Goal: Find specific page/section: Find specific page/section

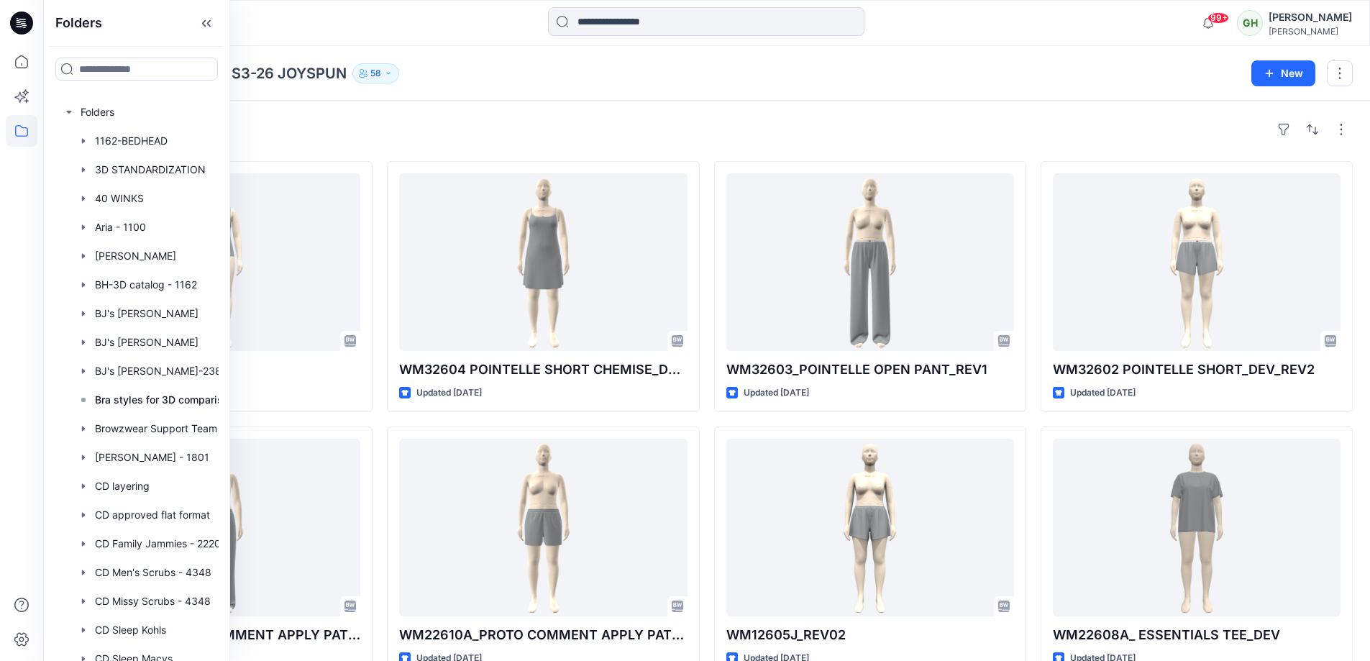
scroll to position [4460, 0]
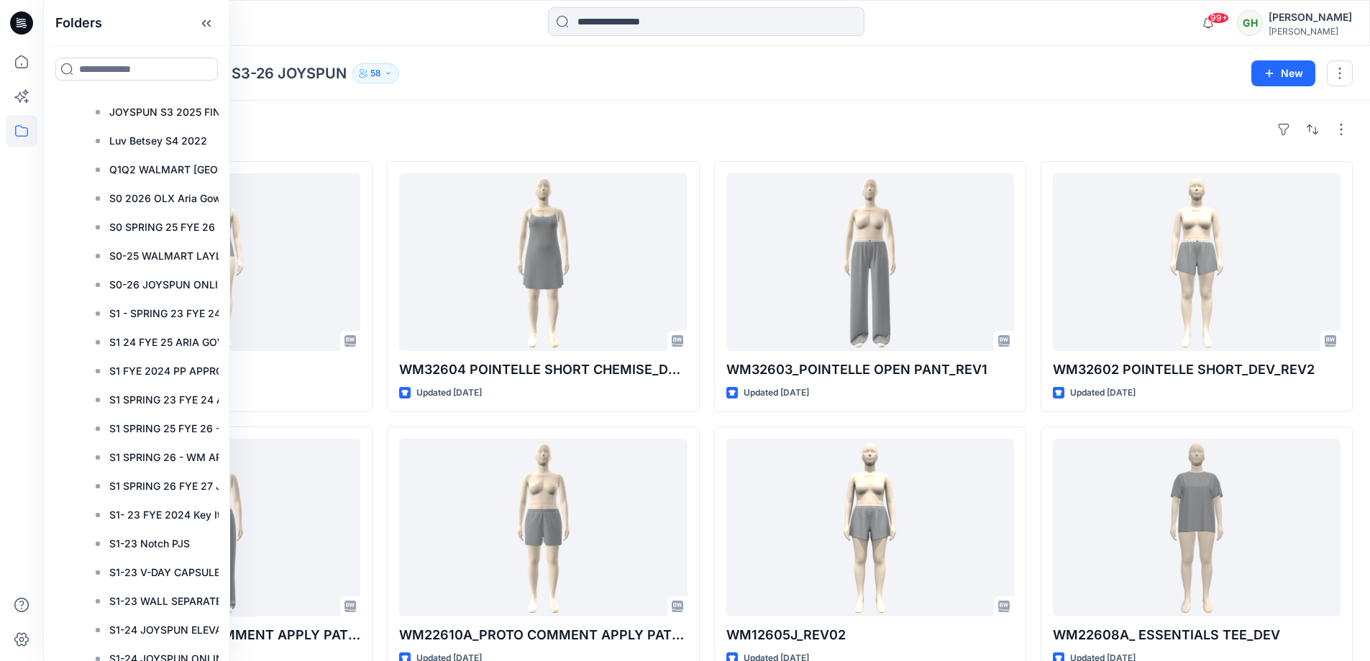
click at [468, 77] on div "Folders Walmart S3-26 JOYSPUN 58" at bounding box center [650, 73] width 1180 height 20
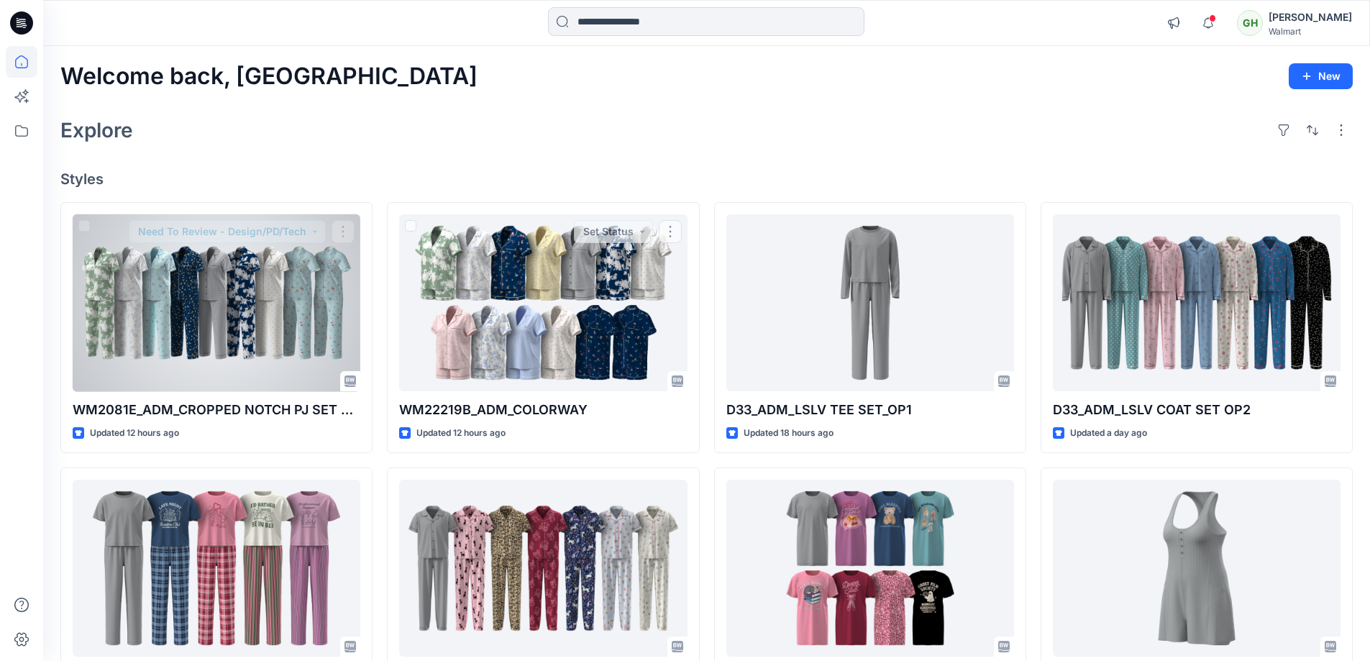
click at [333, 304] on div at bounding box center [217, 303] width 288 height 178
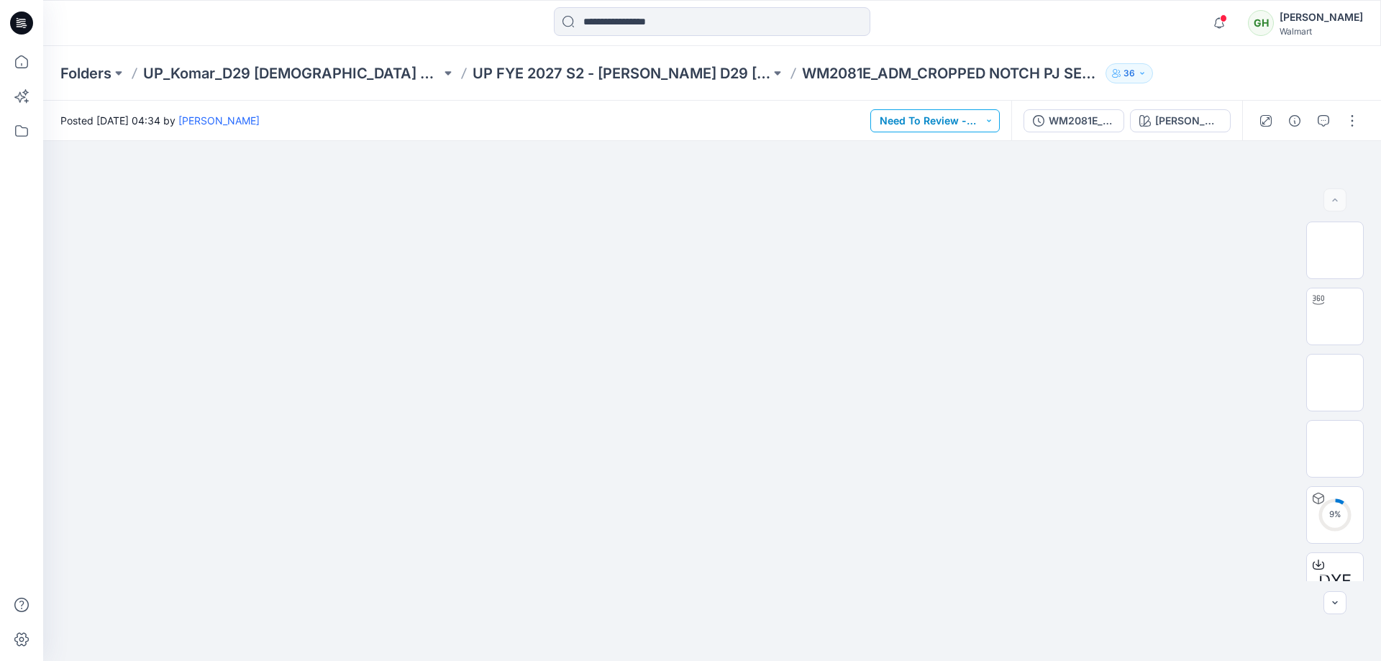
click at [970, 124] on button "Need To Review - Design/PD/Tech" at bounding box center [934, 120] width 129 height 23
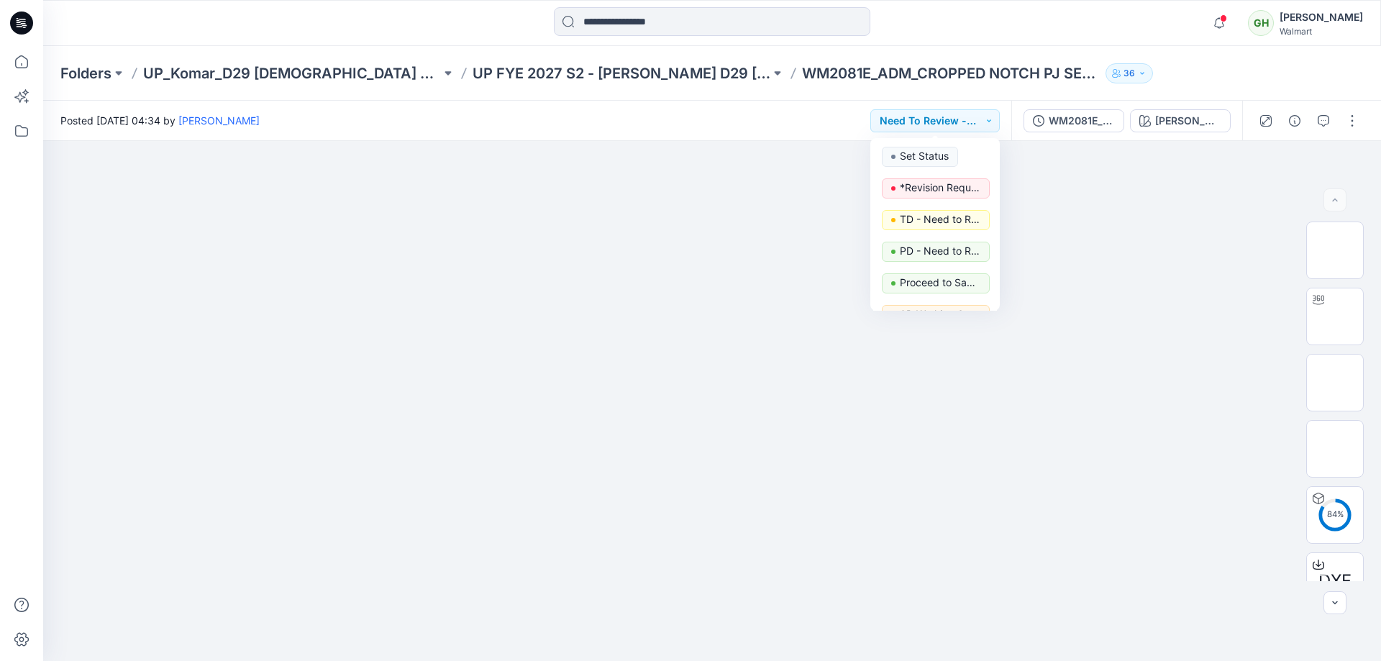
click at [1126, 94] on div "Folders UP_Komar_D29 Ladies Sleep UP FYE 2027 S2 - Komar D29 Ladies Sleepwear W…" at bounding box center [712, 73] width 1338 height 55
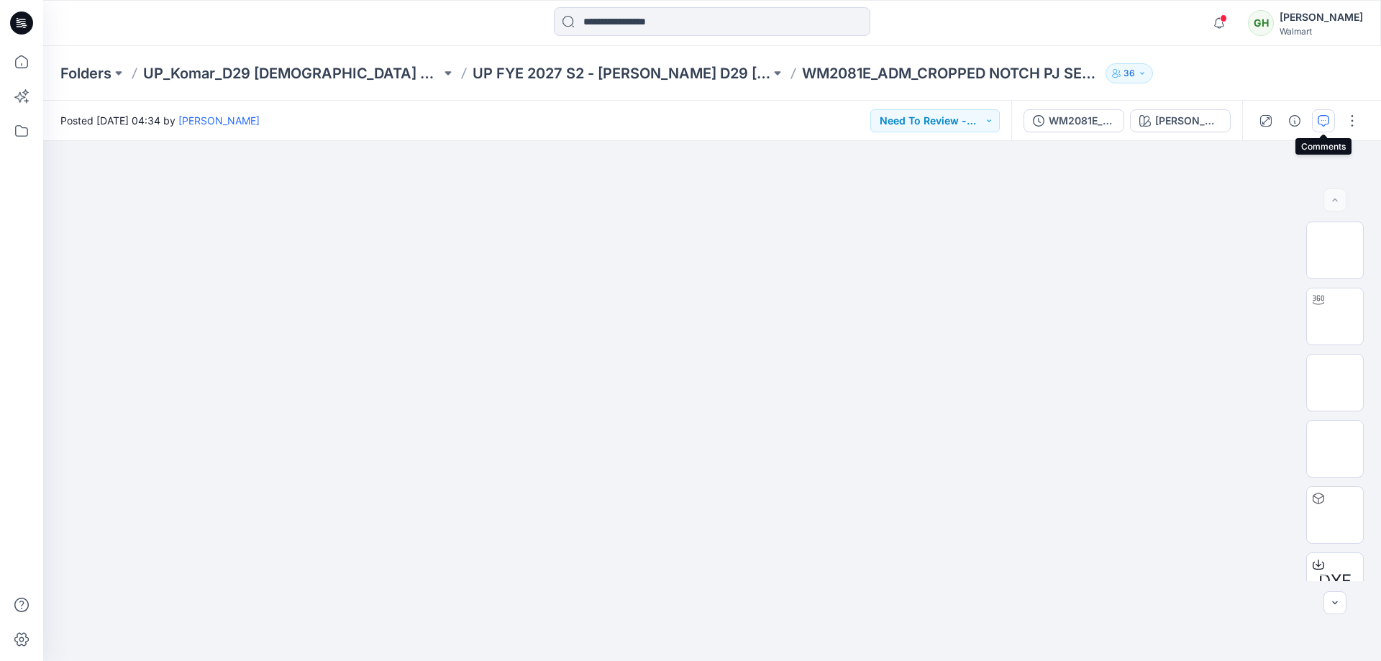
click at [1334, 125] on button "button" at bounding box center [1323, 120] width 23 height 23
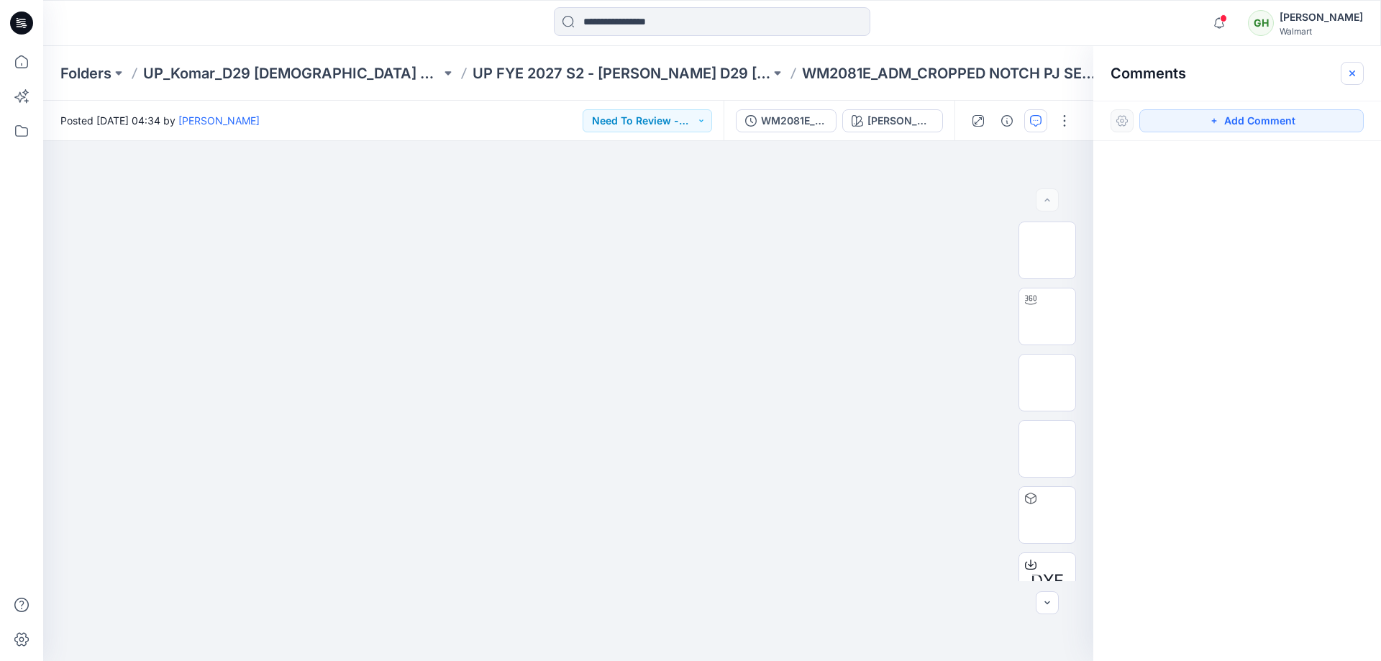
click at [1346, 79] on button "button" at bounding box center [1352, 73] width 23 height 23
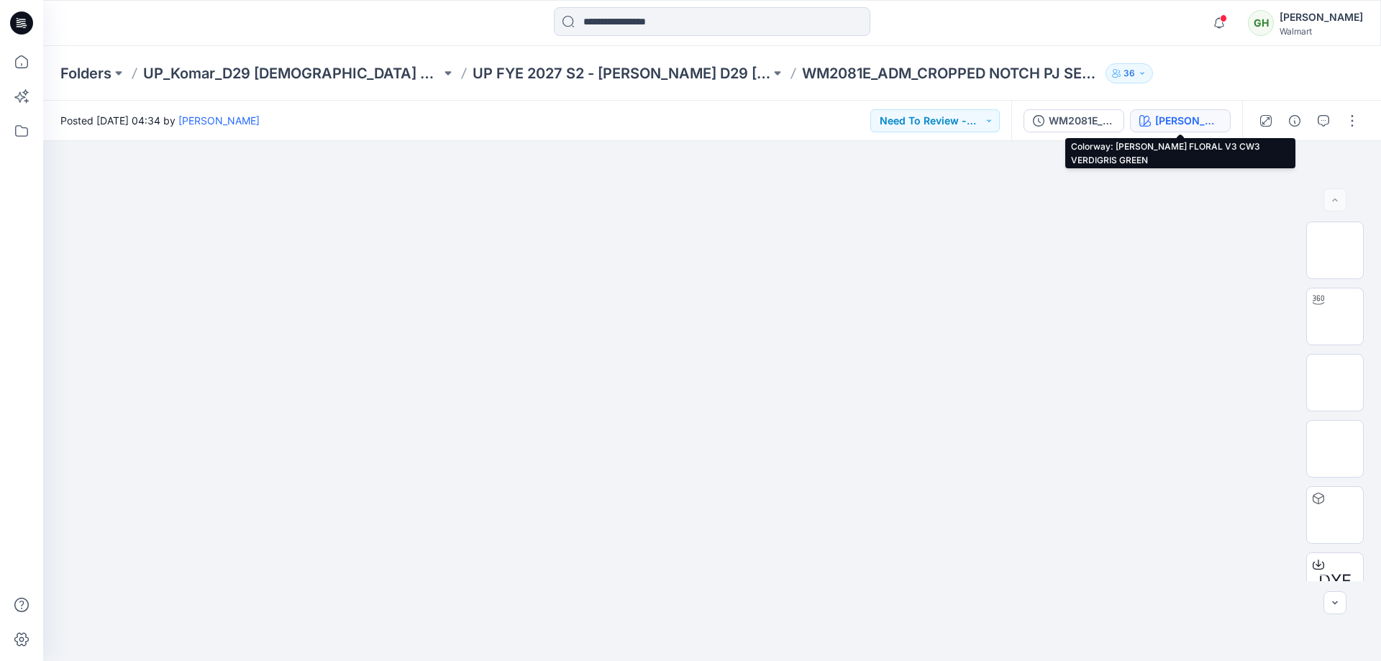
click at [1176, 116] on div "ATHIYA FLORAL V3 CW3 VERDIGRIS GREEN" at bounding box center [1188, 121] width 66 height 16
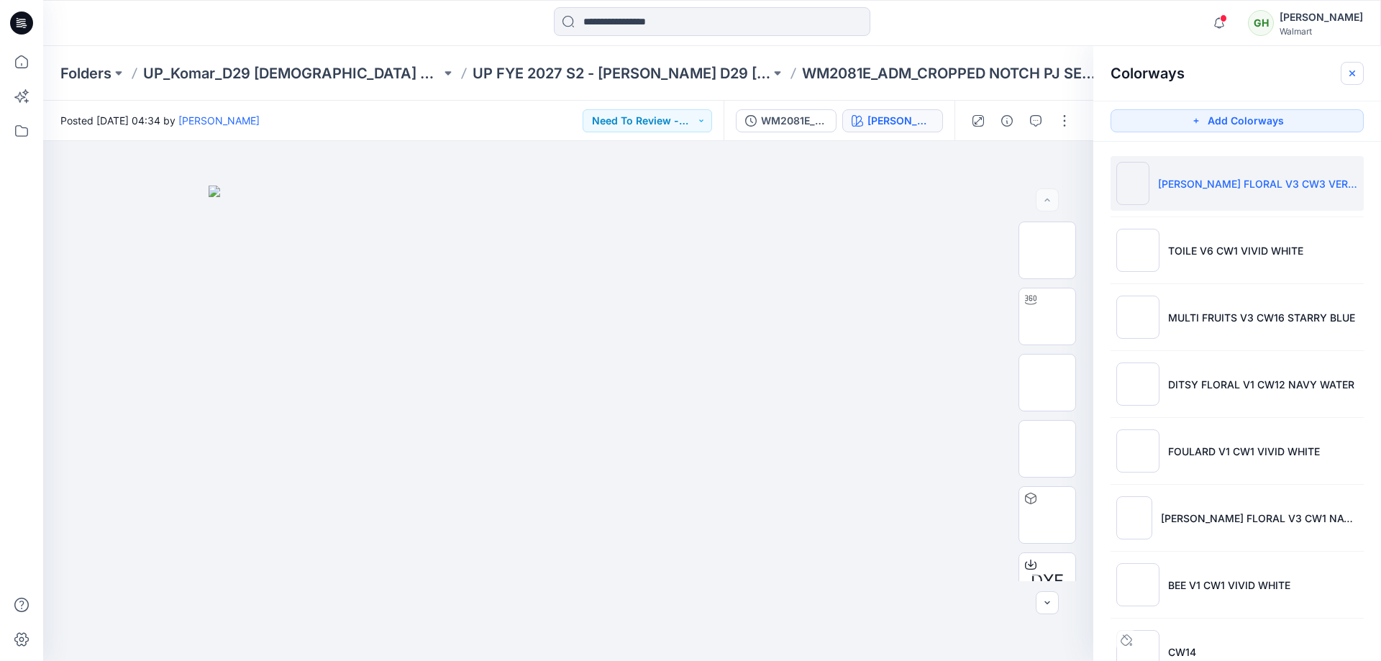
click at [1352, 81] on button "button" at bounding box center [1352, 73] width 23 height 23
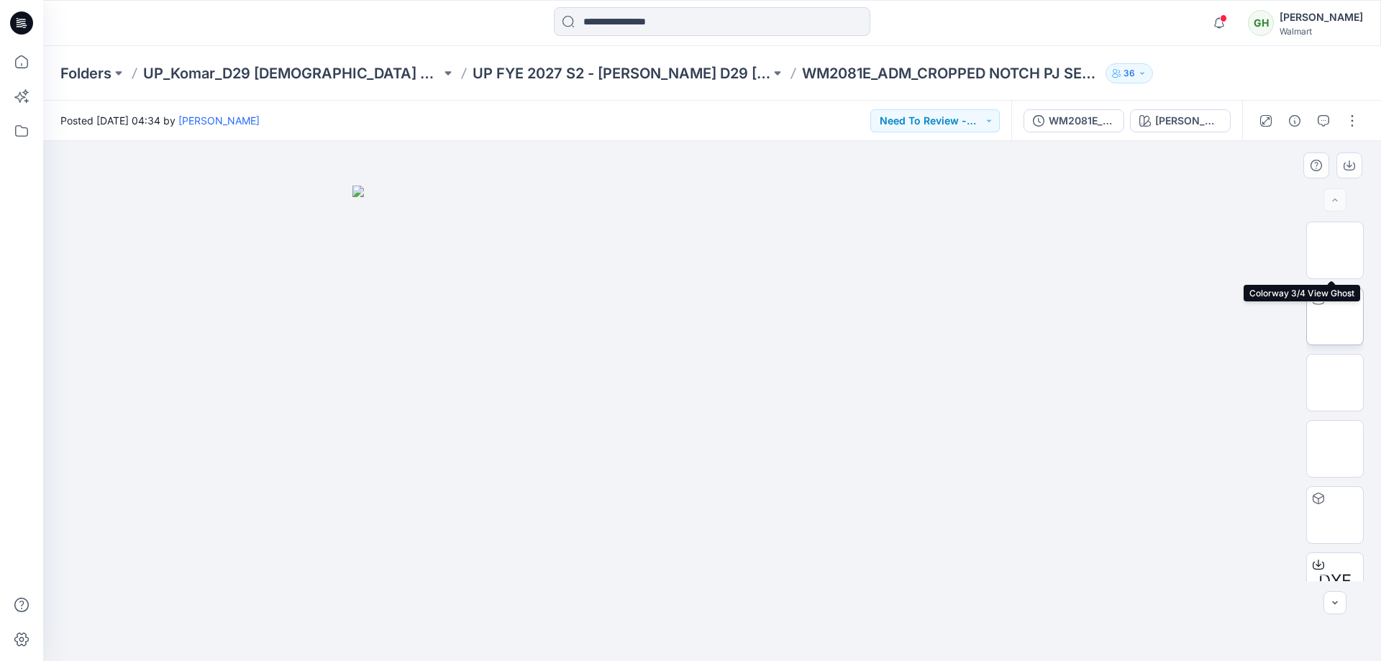
scroll to position [227, 0]
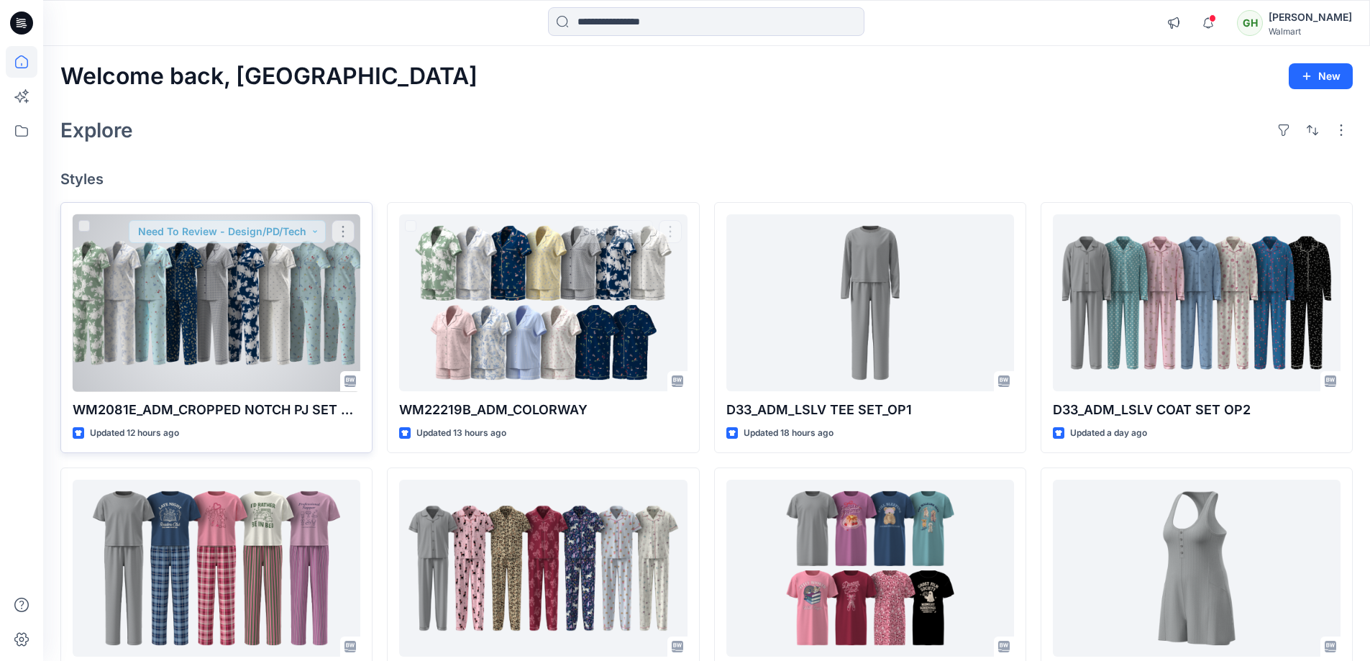
click at [319, 296] on div at bounding box center [217, 303] width 288 height 178
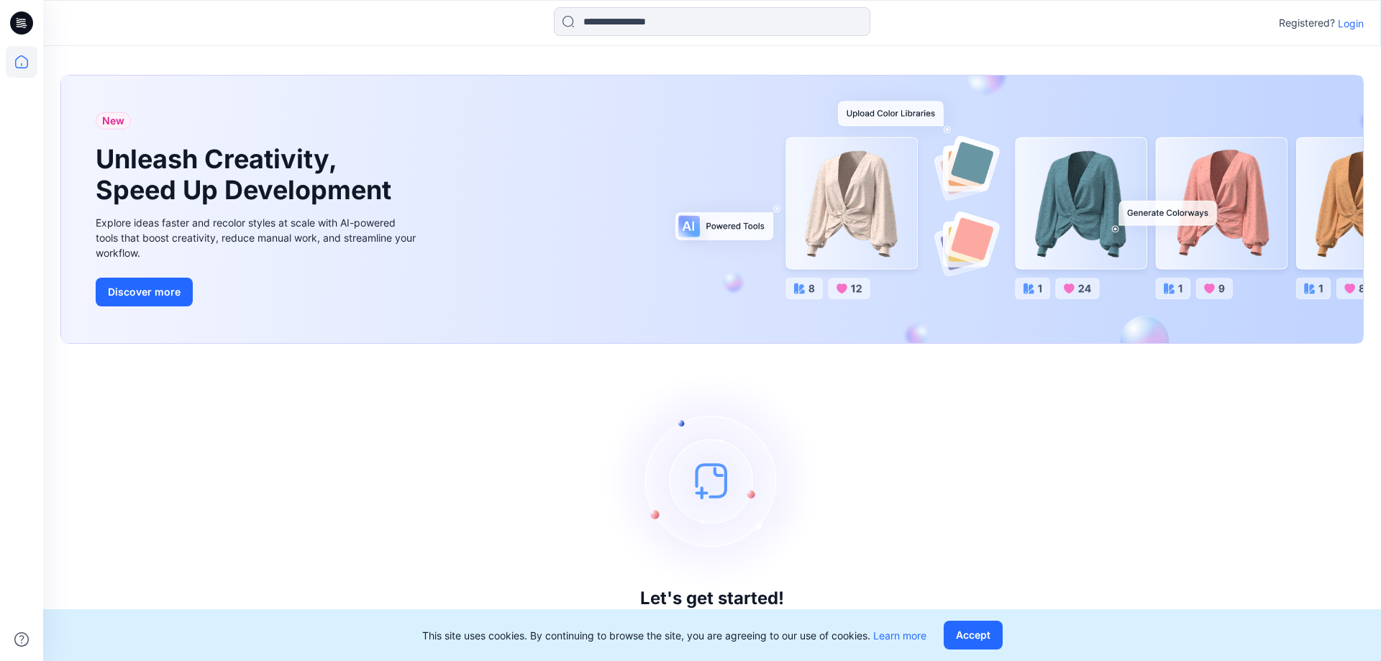
click at [1339, 21] on p "Login" at bounding box center [1351, 23] width 26 height 15
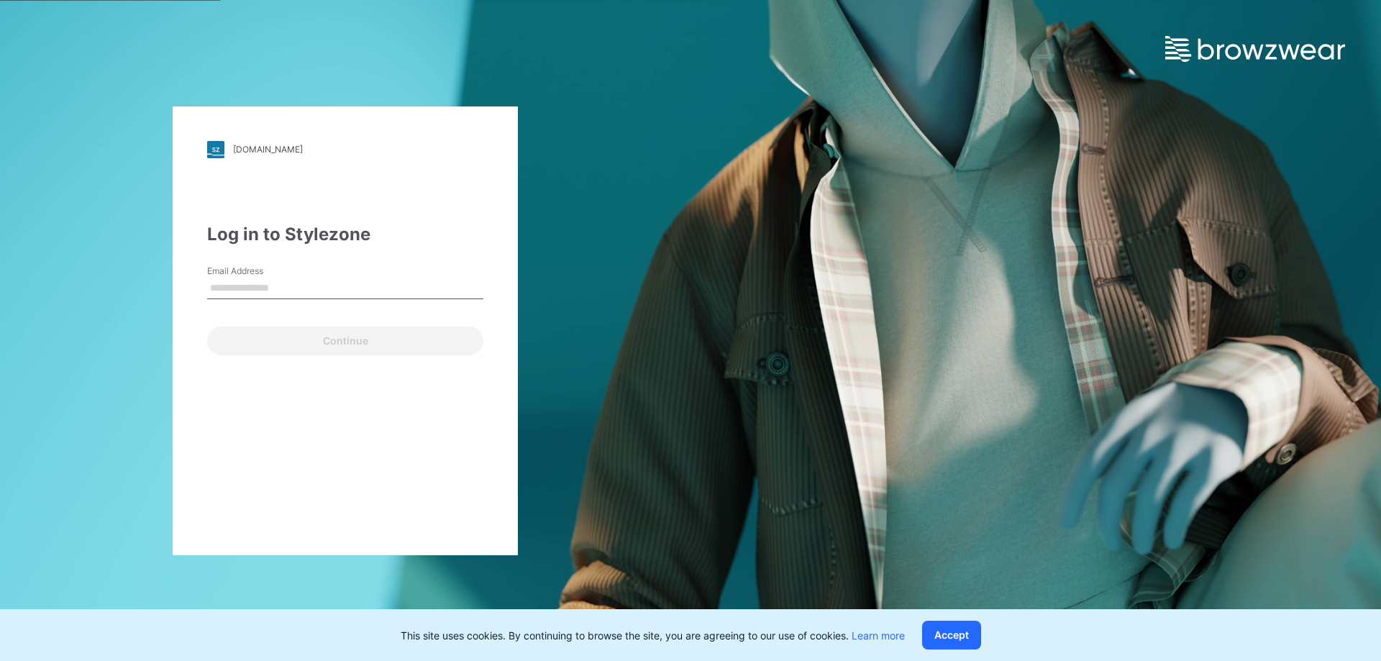
type input "**********"
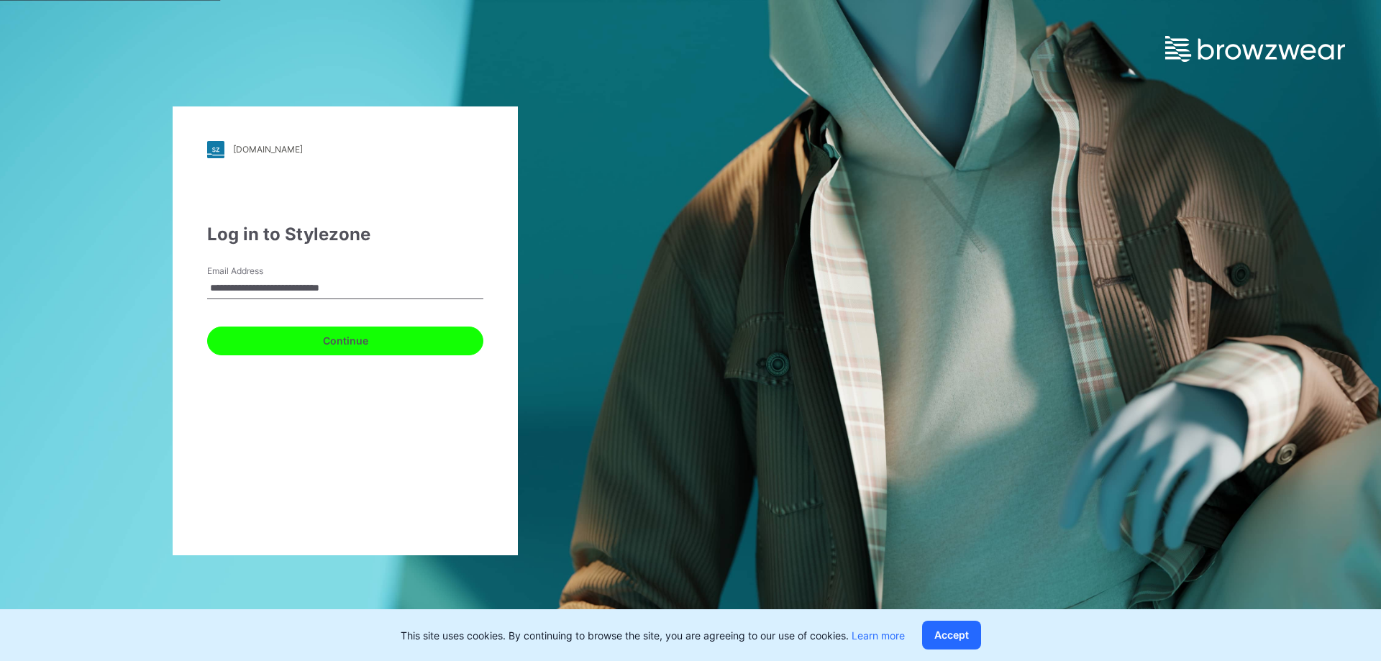
click at [402, 329] on button "Continue" at bounding box center [345, 341] width 276 height 29
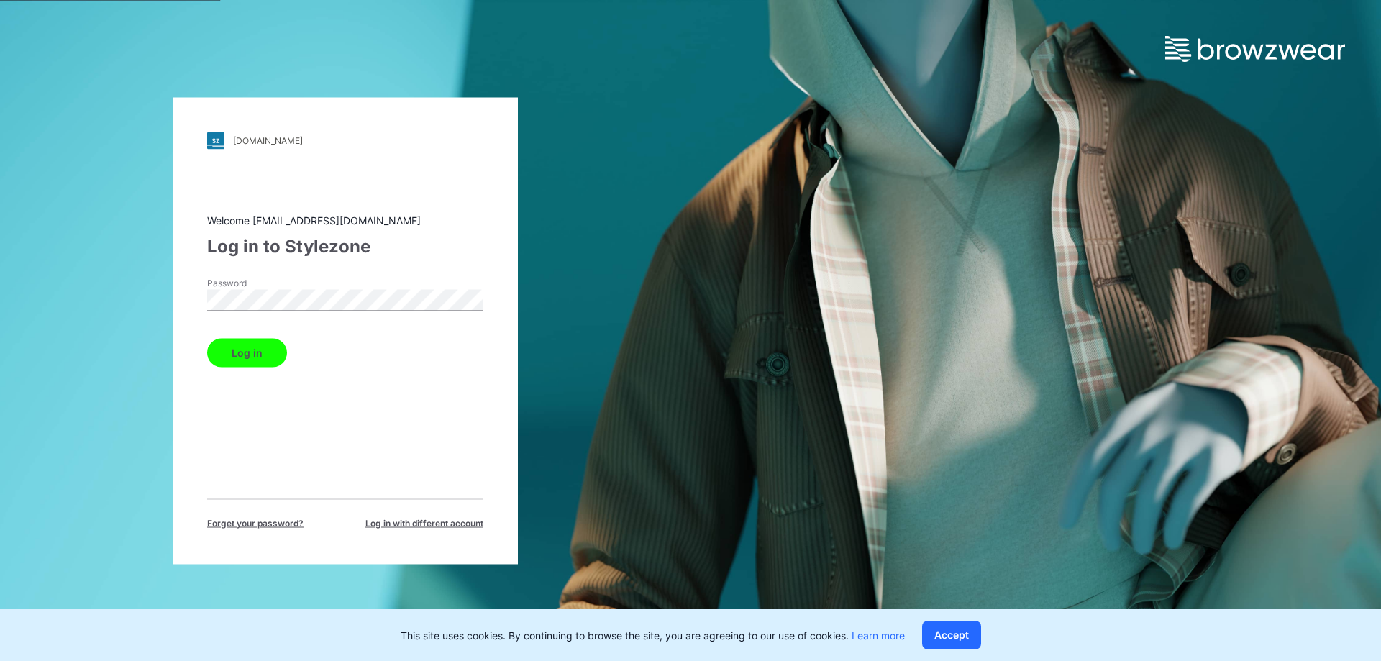
click at [266, 342] on button "Log in" at bounding box center [247, 352] width 80 height 29
